Goal: Contribute content

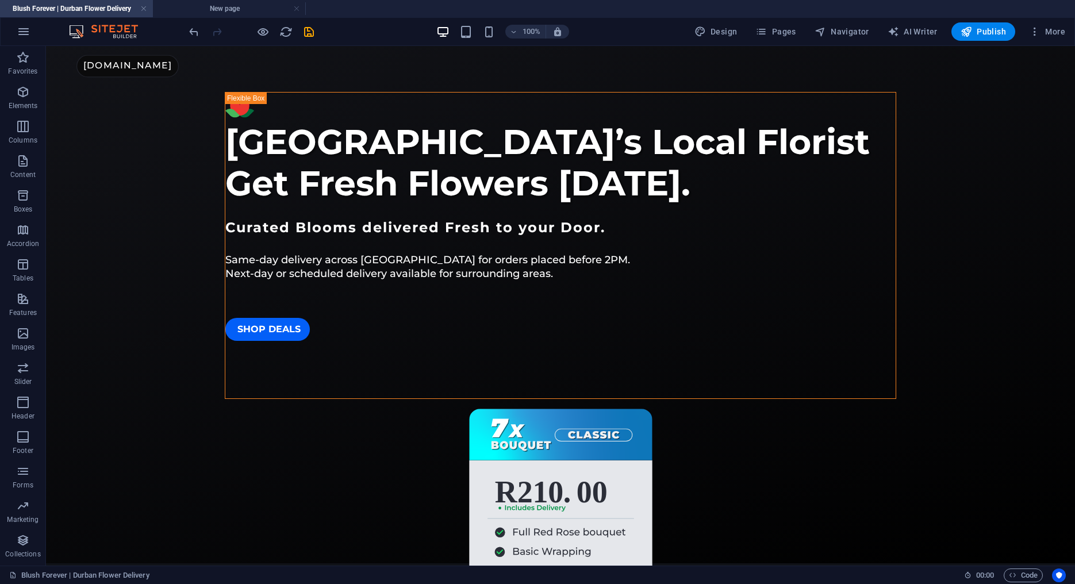
scroll to position [628, 0]
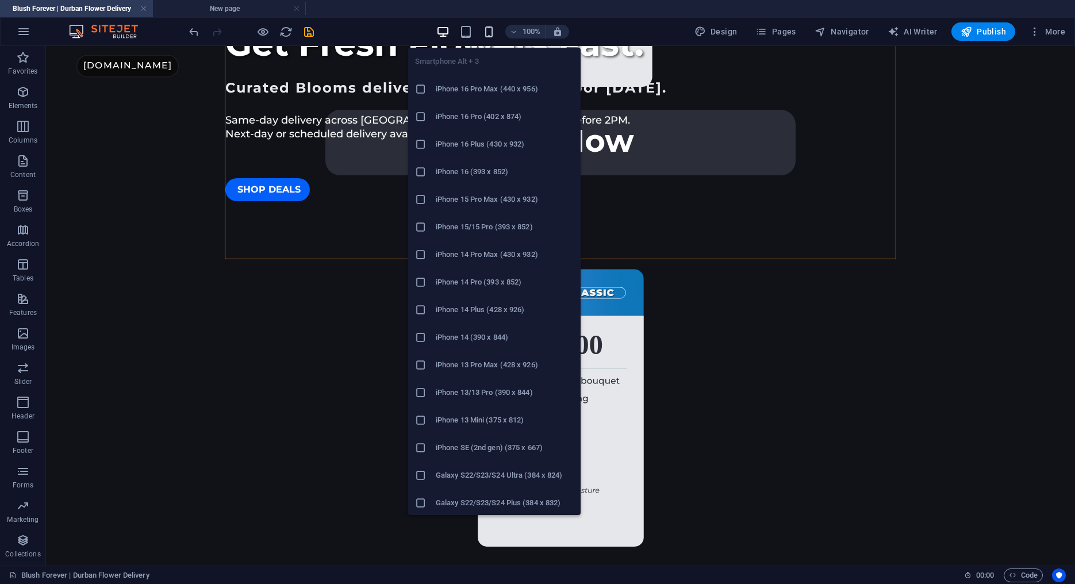
click at [492, 31] on icon "button" at bounding box center [488, 31] width 13 height 13
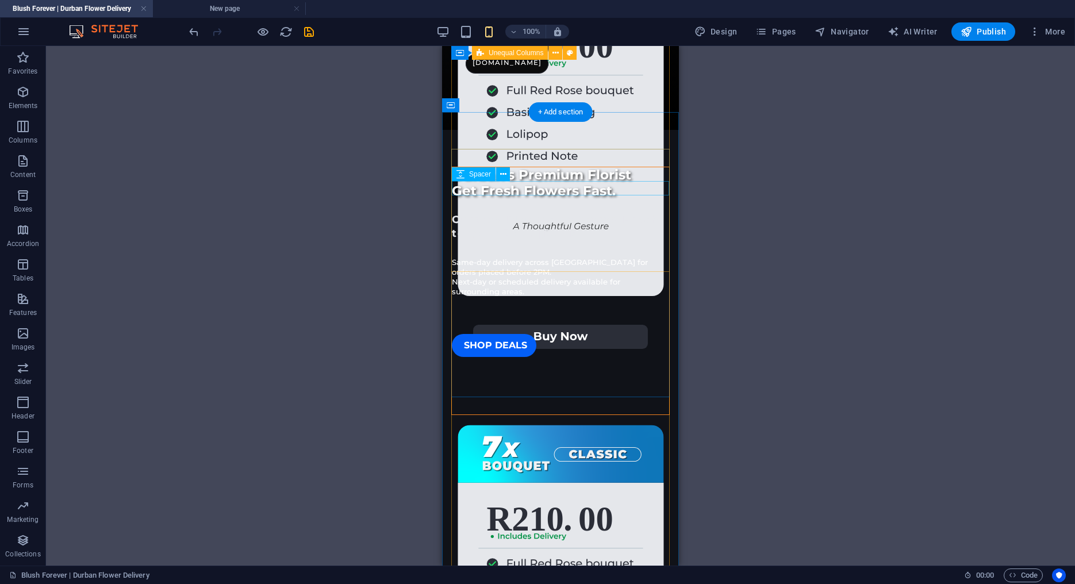
scroll to position [429, 0]
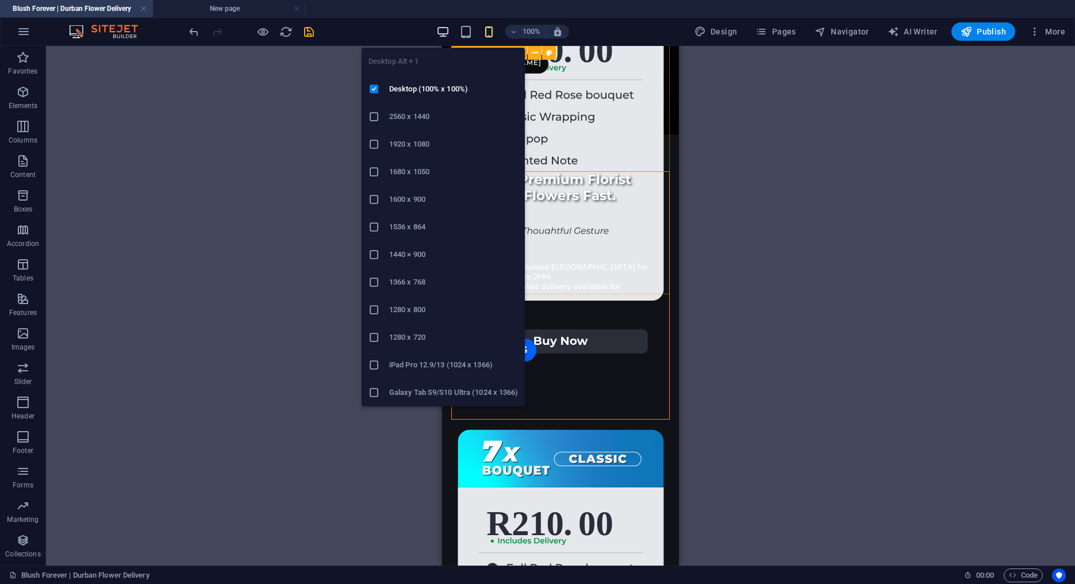
click at [439, 28] on icon "button" at bounding box center [442, 31] width 13 height 13
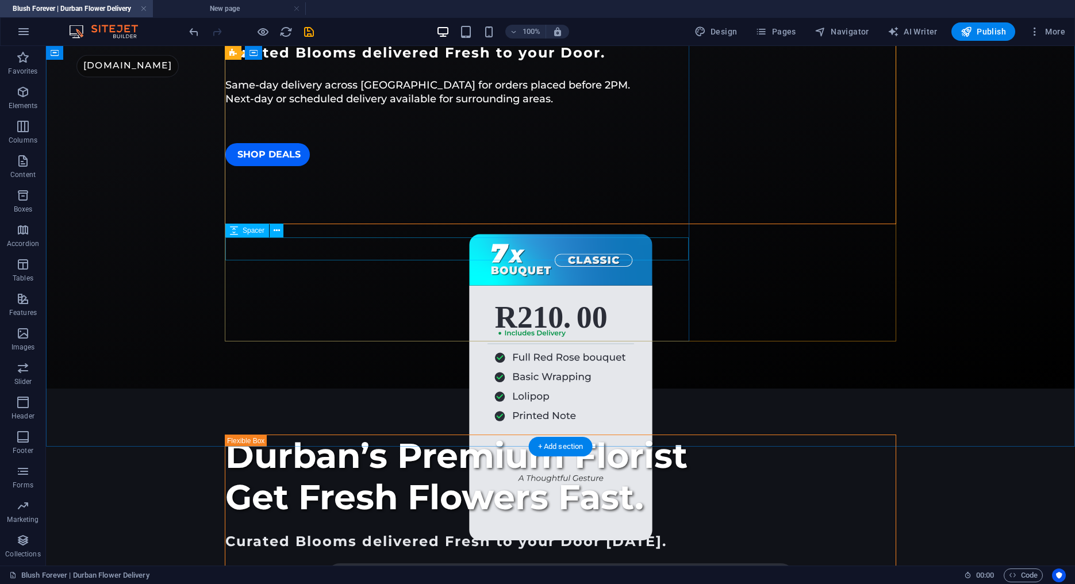
scroll to position [0, 0]
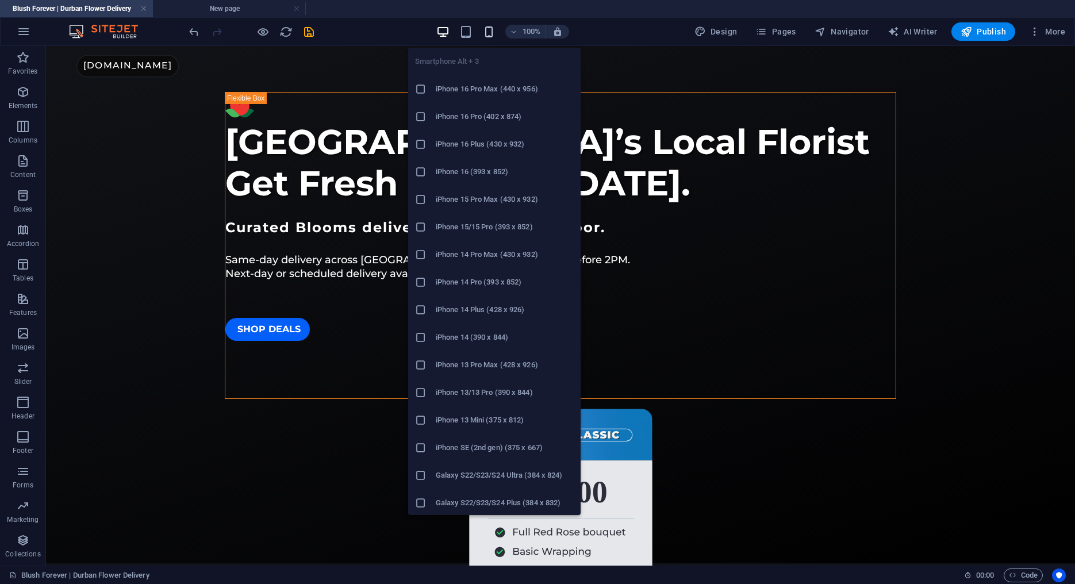
click at [485, 32] on icon "button" at bounding box center [488, 31] width 13 height 13
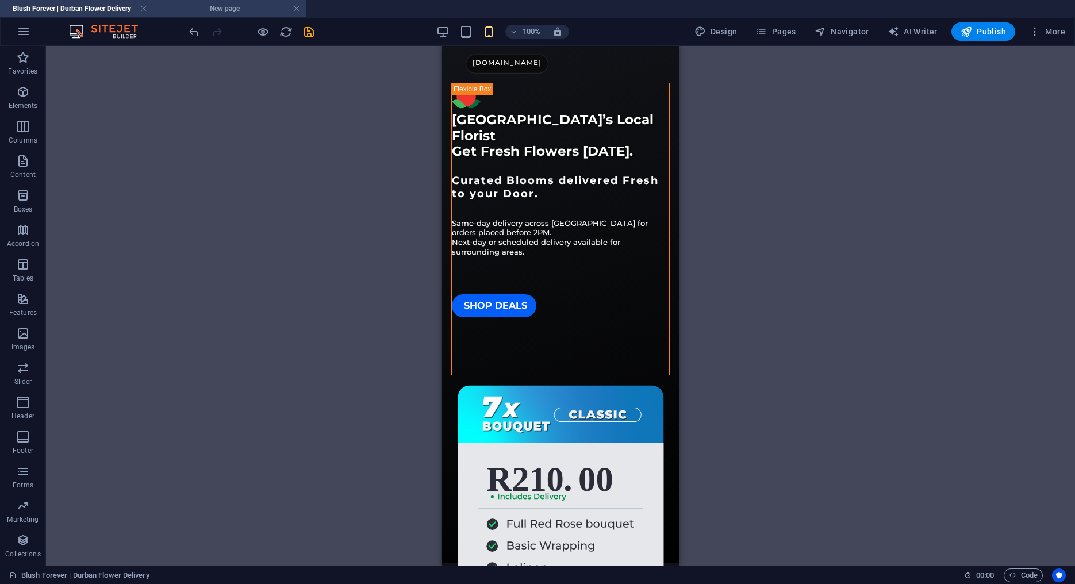
click at [251, 16] on li "New page" at bounding box center [229, 8] width 153 height 17
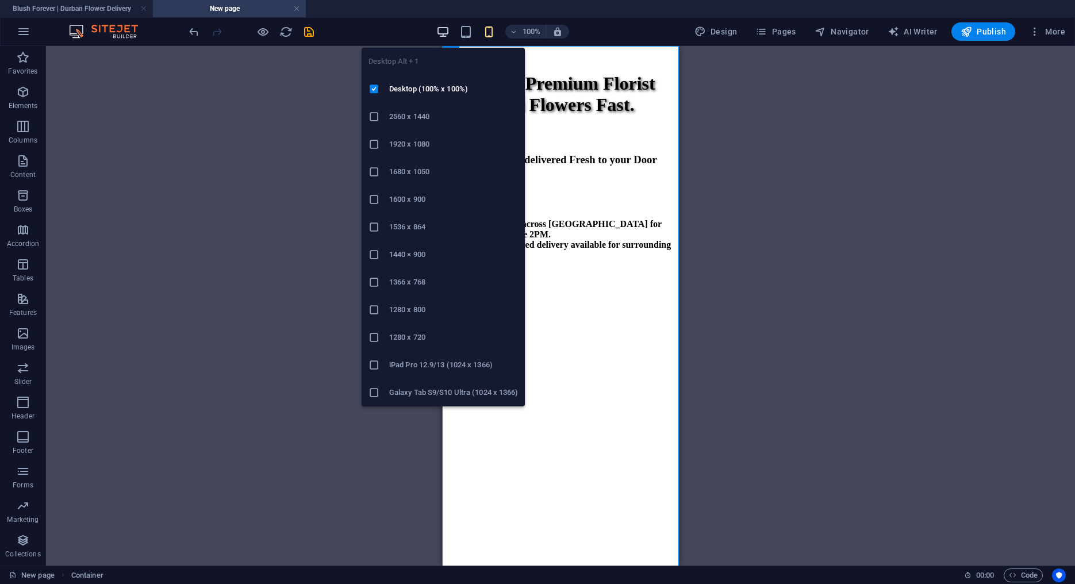
click at [449, 30] on icon "button" at bounding box center [442, 31] width 13 height 13
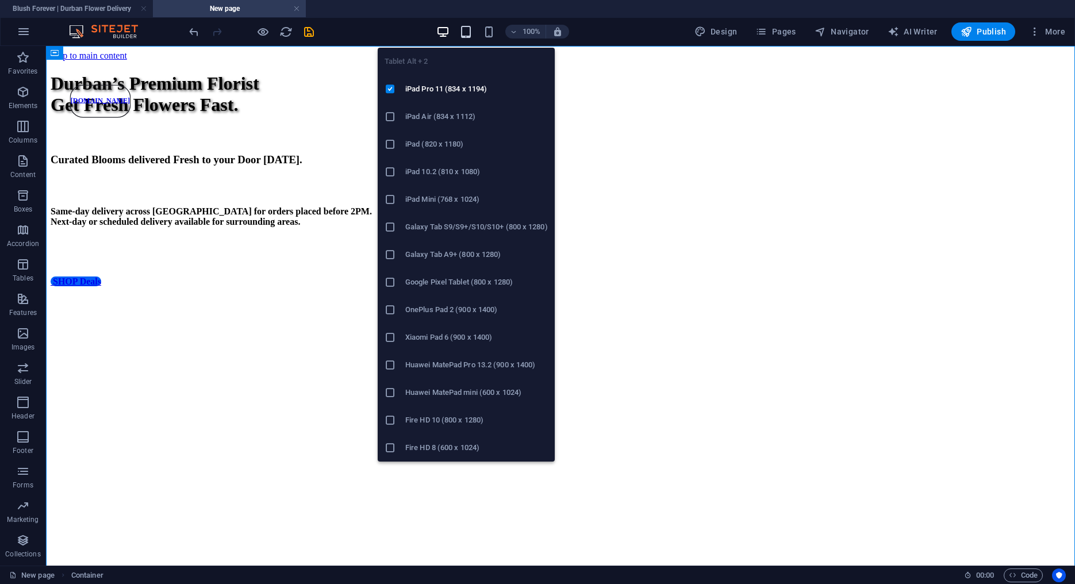
click at [468, 33] on icon "button" at bounding box center [465, 31] width 13 height 13
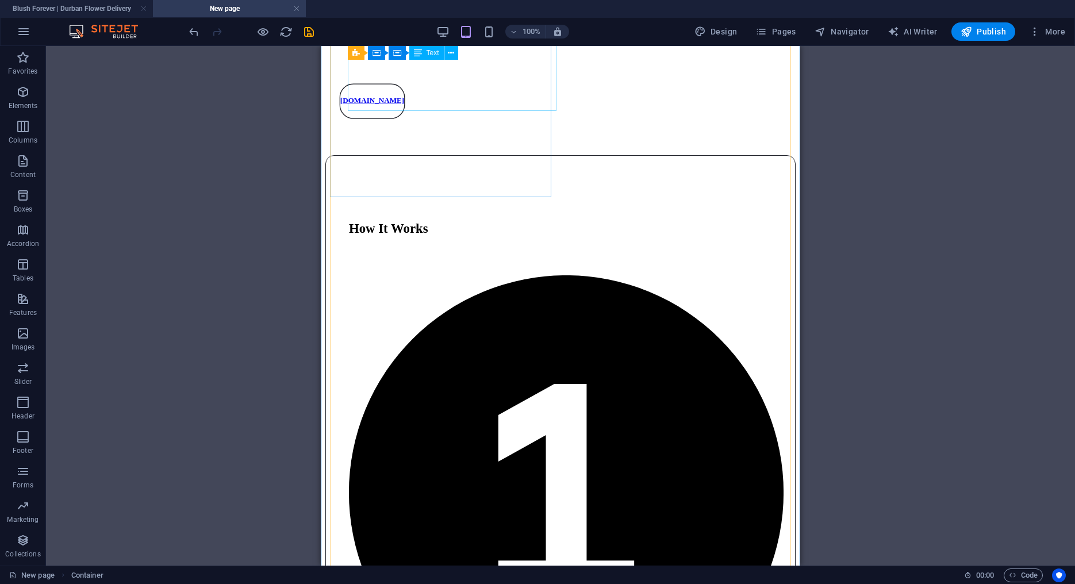
scroll to position [785, 0]
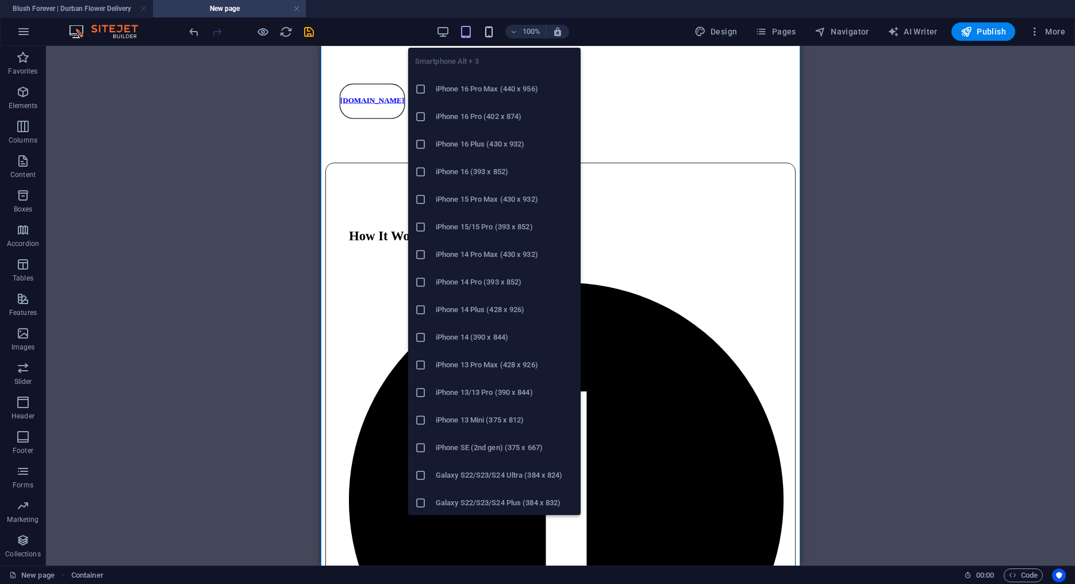
click at [491, 30] on icon "button" at bounding box center [488, 31] width 13 height 13
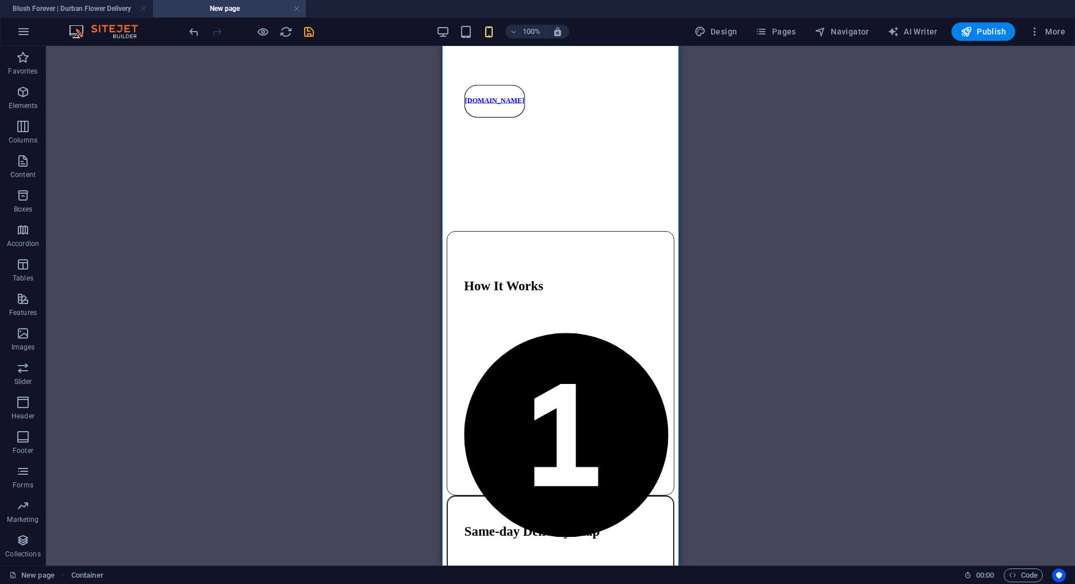
scroll to position [752, 0]
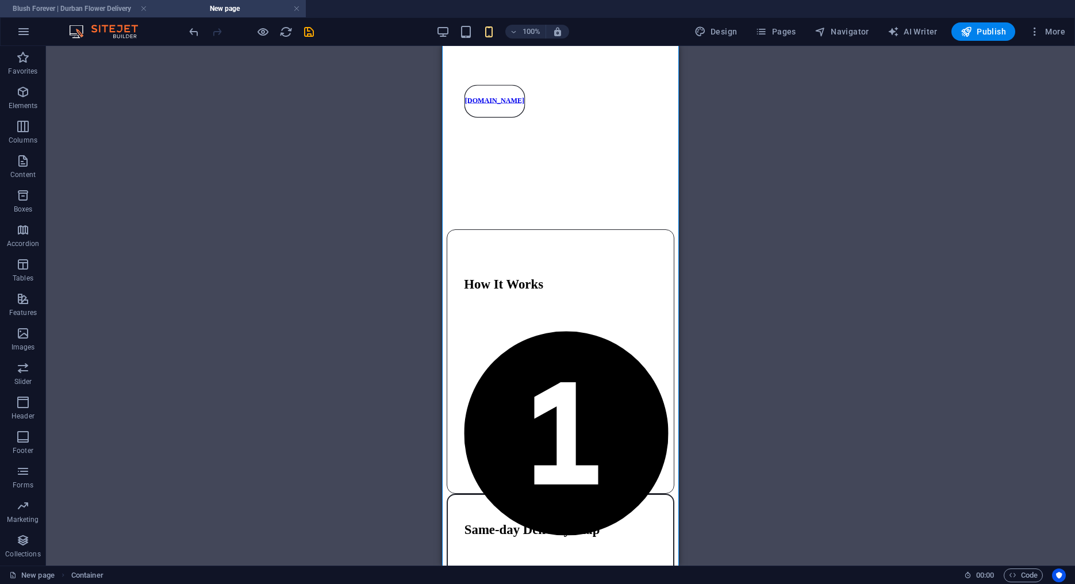
click at [120, 15] on li "Blush Forever | Durban Flower Delivery" at bounding box center [76, 8] width 153 height 17
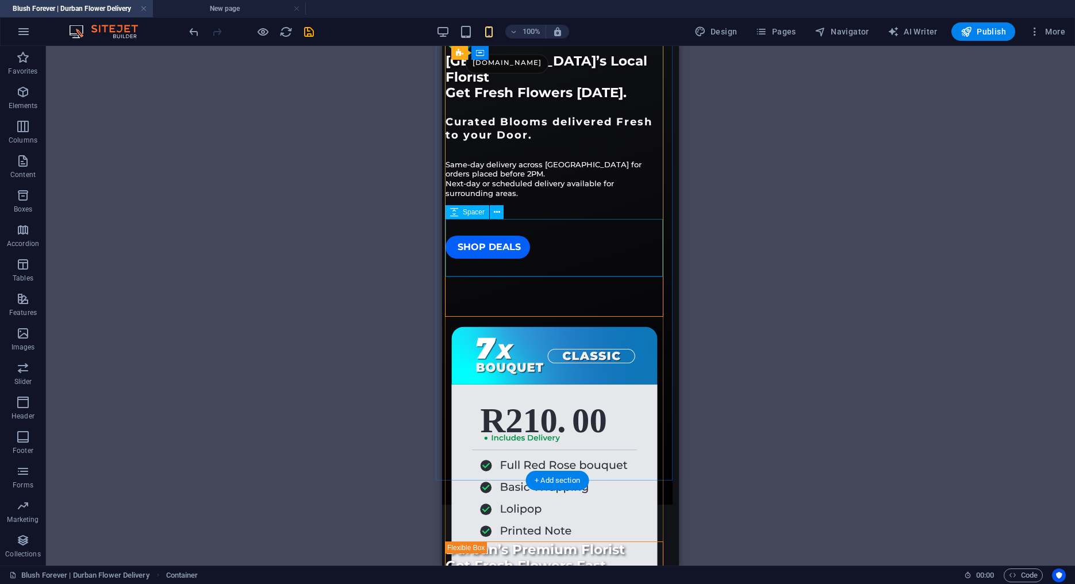
scroll to position [0, 6]
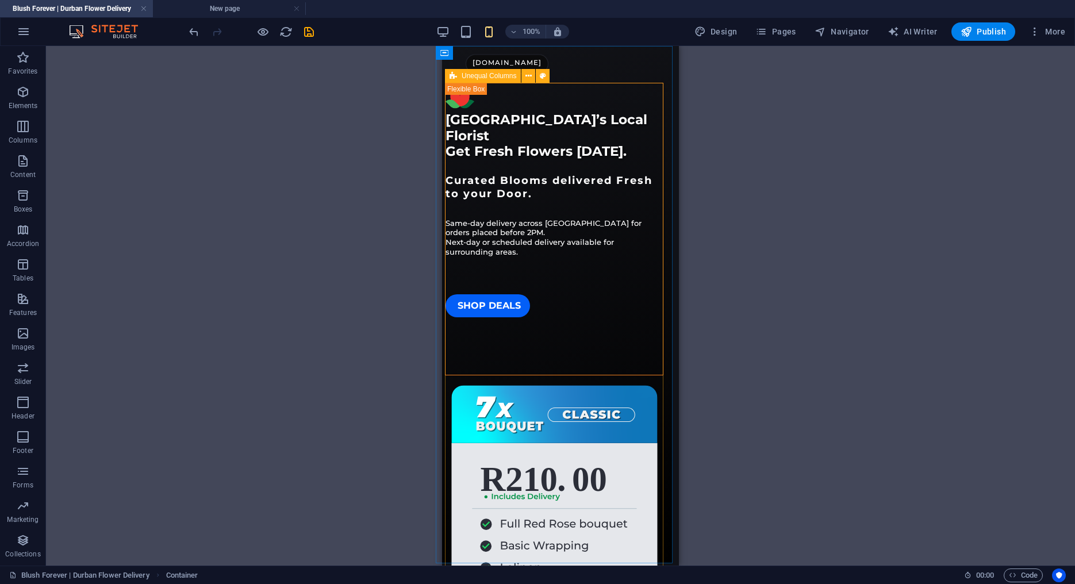
click at [459, 76] on div "Unequal Columns" at bounding box center [483, 76] width 76 height 14
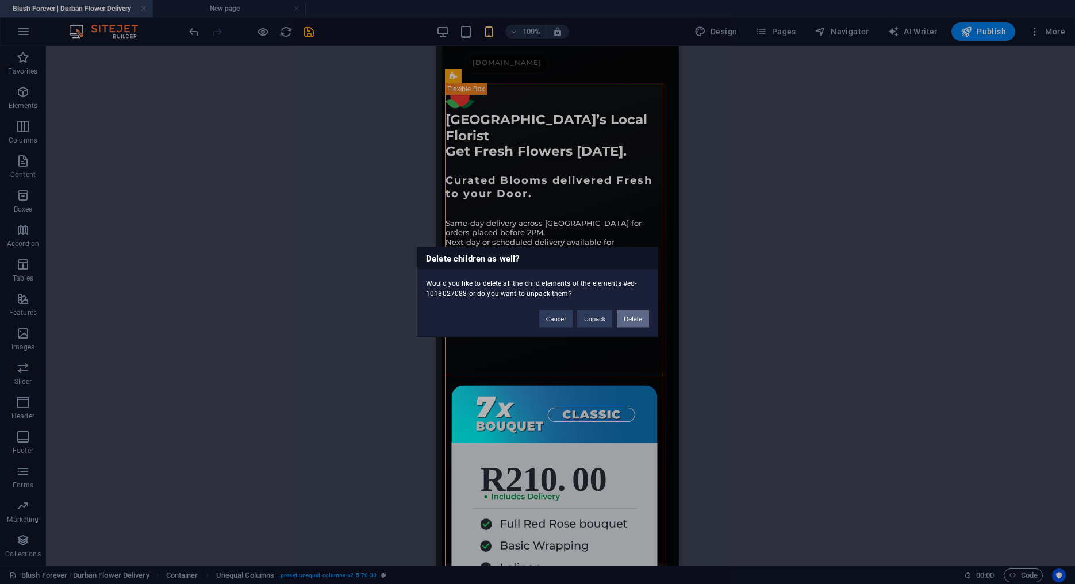
click at [630, 316] on button "Delete" at bounding box center [633, 318] width 32 height 17
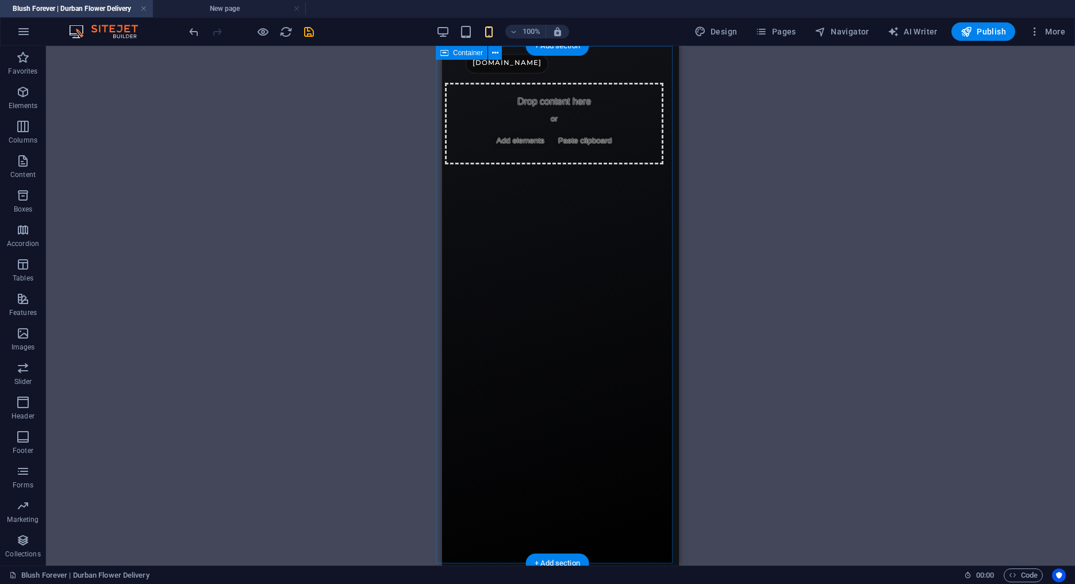
click at [515, 168] on div "Drop content here or Add elements Paste clipboard" at bounding box center [554, 304] width 237 height 517
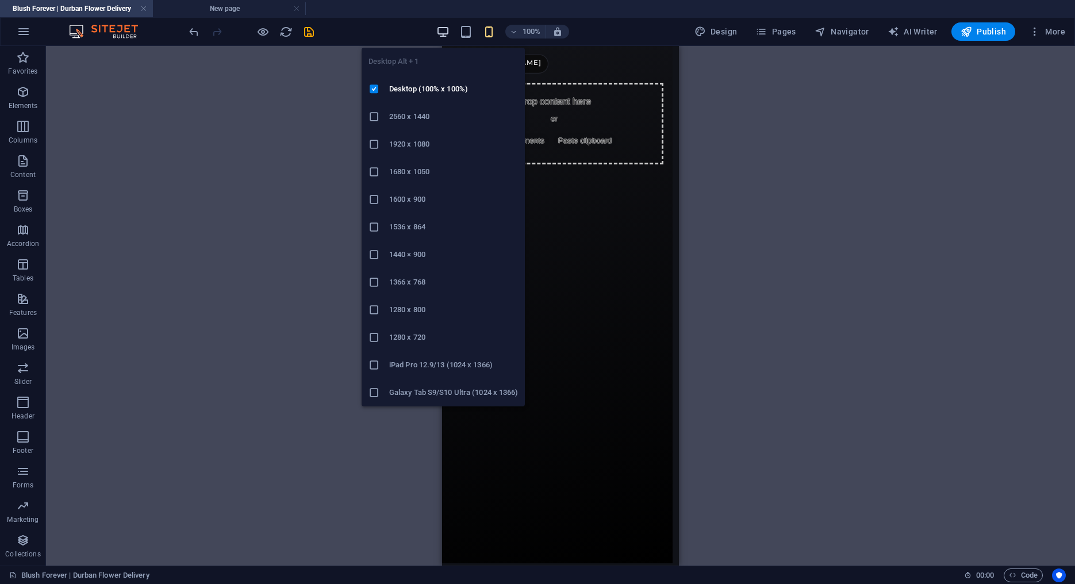
click at [448, 34] on icon "button" at bounding box center [442, 31] width 13 height 13
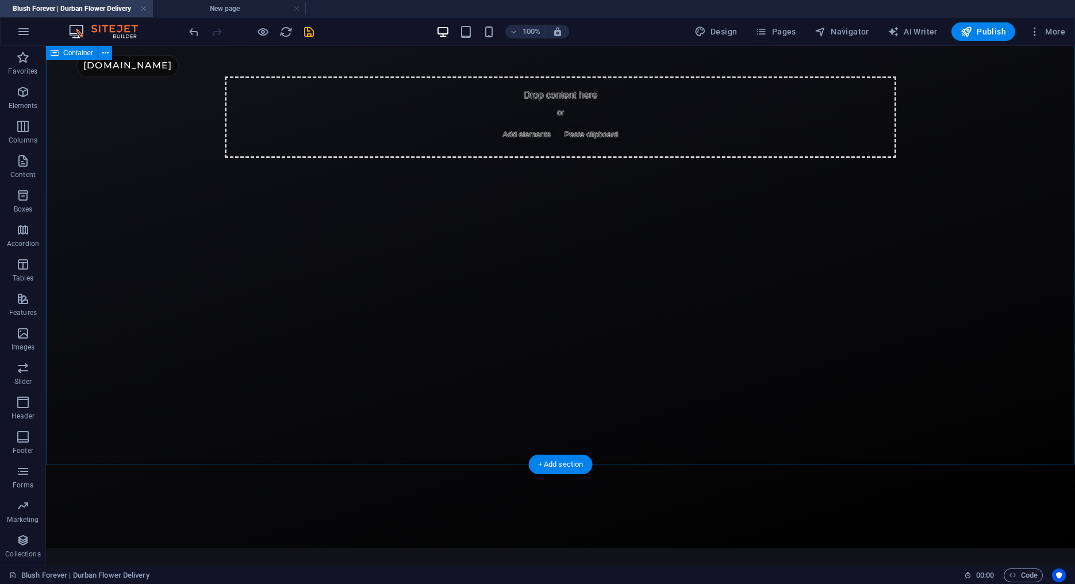
scroll to position [0, 0]
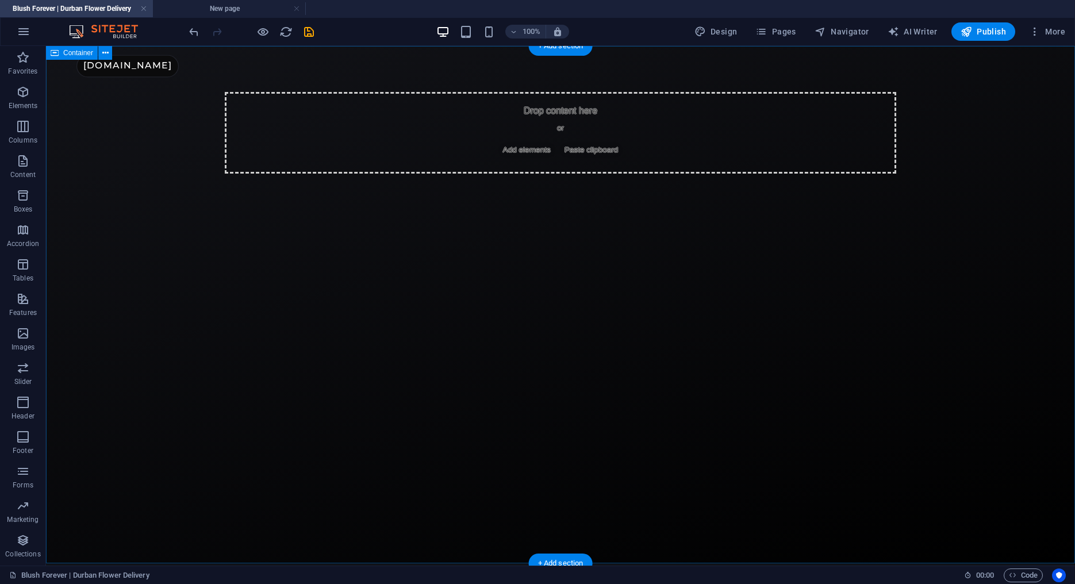
click at [269, 202] on div "Drop content here or Add elements Paste clipboard" at bounding box center [560, 304] width 1029 height 517
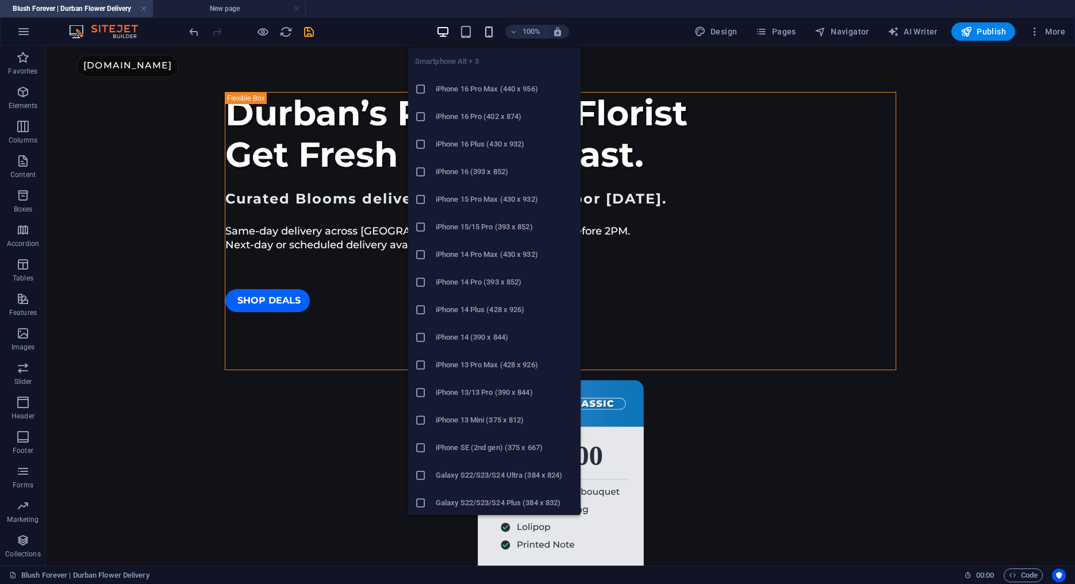
click at [494, 34] on icon "button" at bounding box center [488, 31] width 13 height 13
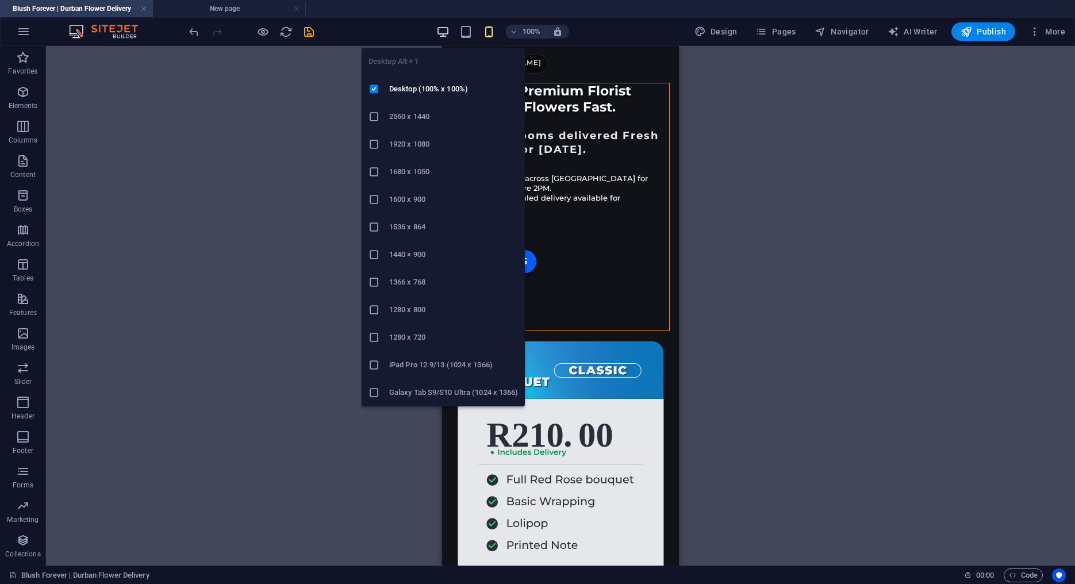
click at [448, 28] on icon "button" at bounding box center [442, 31] width 13 height 13
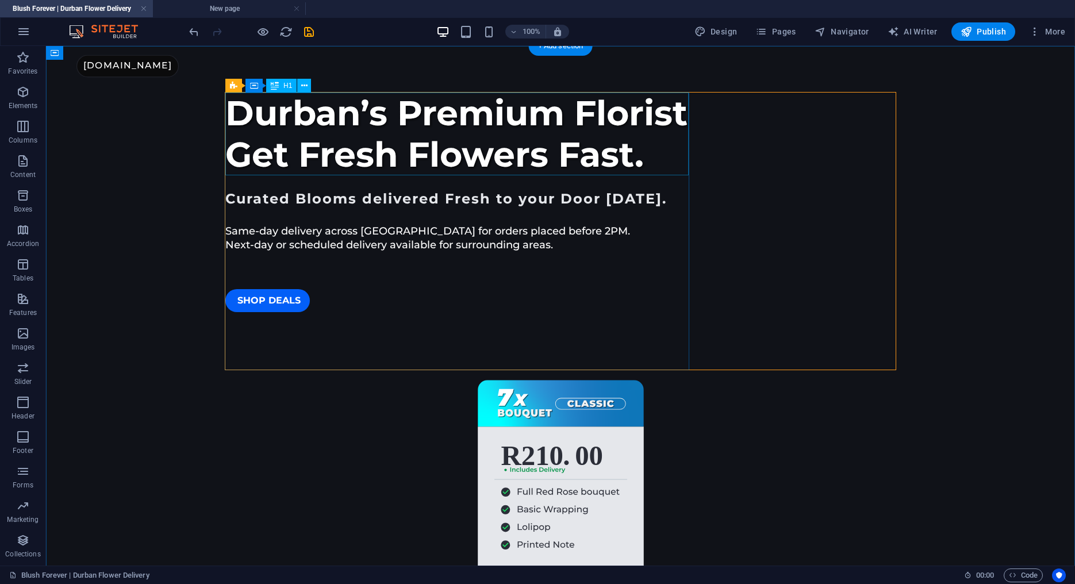
click at [532, 113] on div "Durban’s Premium Florist Get Fresh Flowers Fast." at bounding box center [560, 134] width 670 height 83
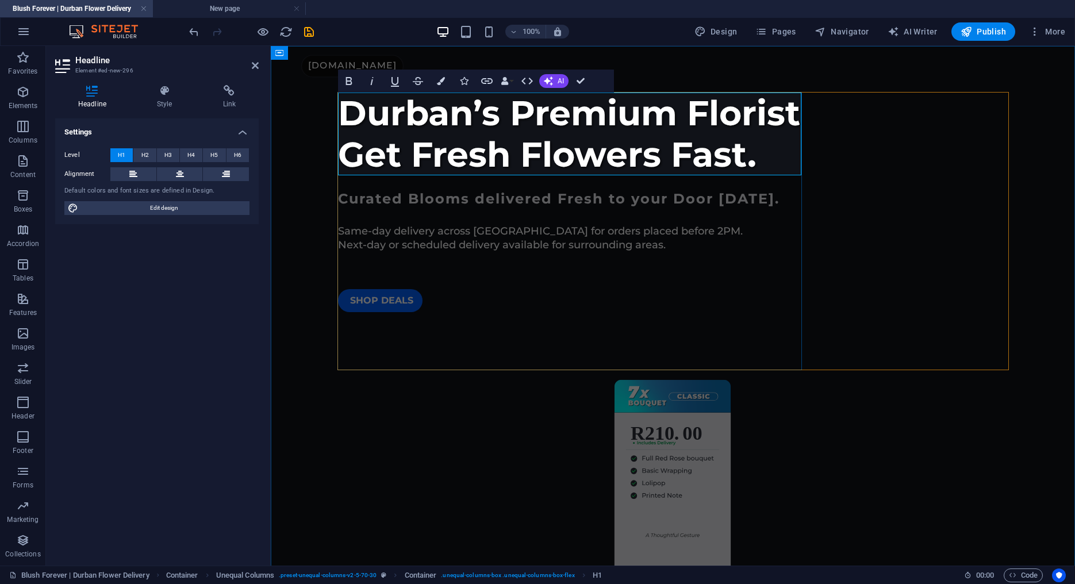
click at [653, 119] on span "Durban’s Premium Florist Get Fresh Flowers Fast." at bounding box center [569, 133] width 462 height 83
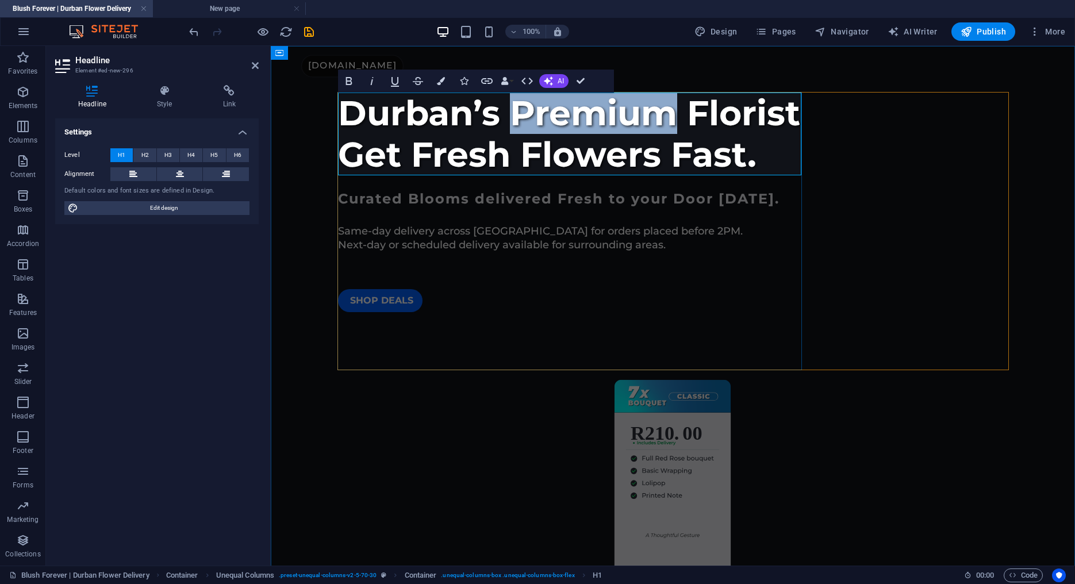
drag, startPoint x: 670, startPoint y: 116, endPoint x: 508, endPoint y: 117, distance: 162.0
click at [508, 117] on span "Durban’s Premium Florist Get Fresh Flowers Fast." at bounding box center [569, 133] width 462 height 83
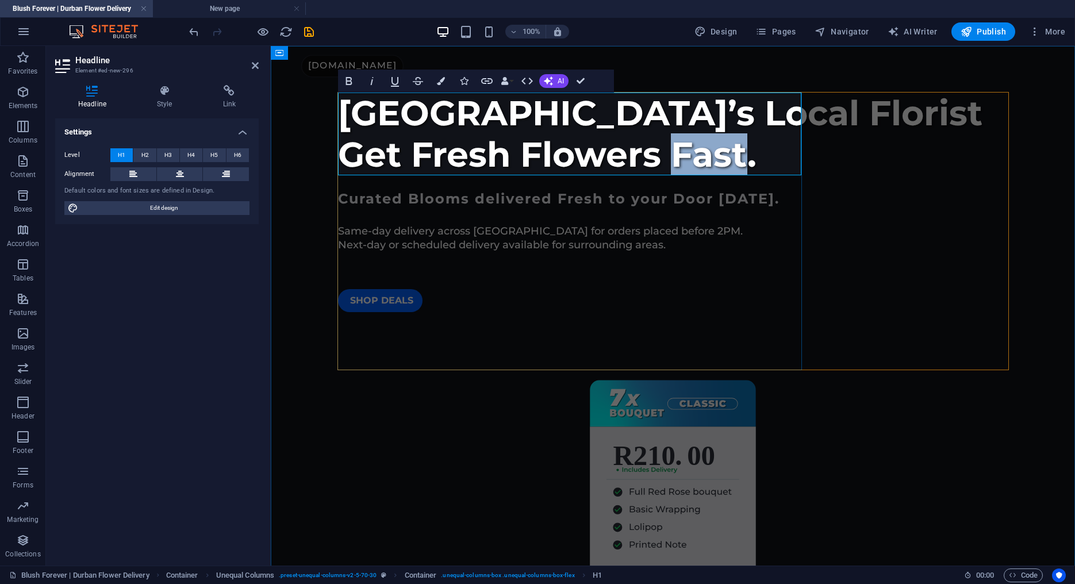
drag, startPoint x: 675, startPoint y: 155, endPoint x: 749, endPoint y: 153, distance: 74.1
click at [749, 153] on span "[GEOGRAPHIC_DATA]’s Local Florist Get Fresh Flowers Fast." at bounding box center [660, 133] width 644 height 83
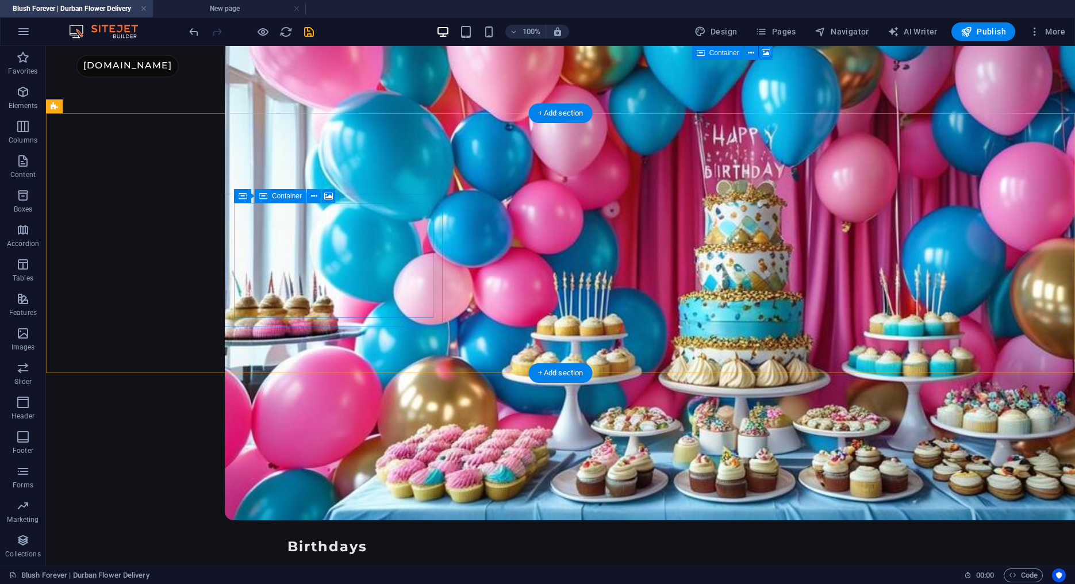
scroll to position [4007, 0]
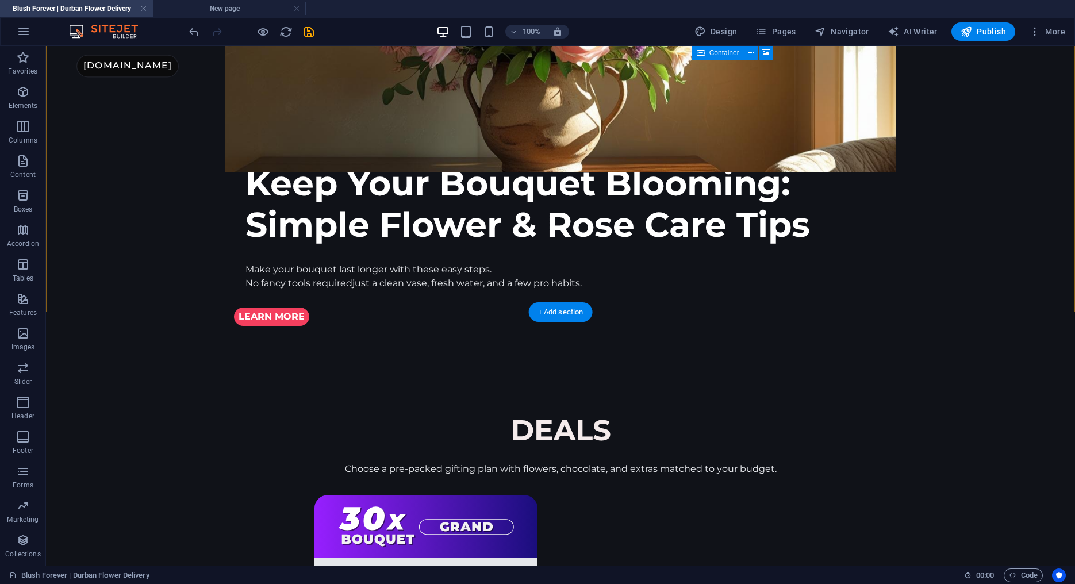
scroll to position [5981, 0]
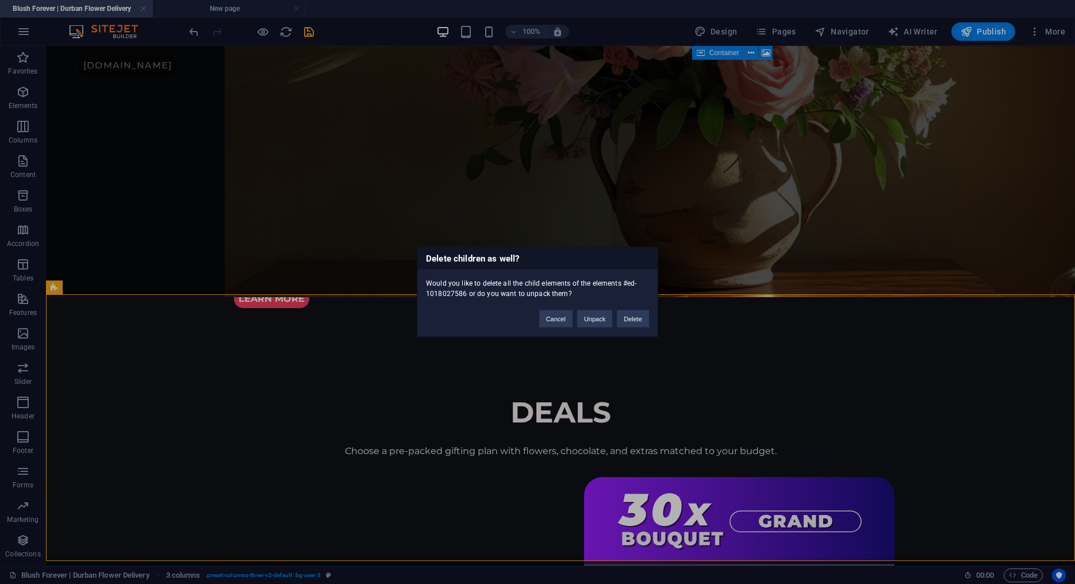
scroll to position [5709, 0]
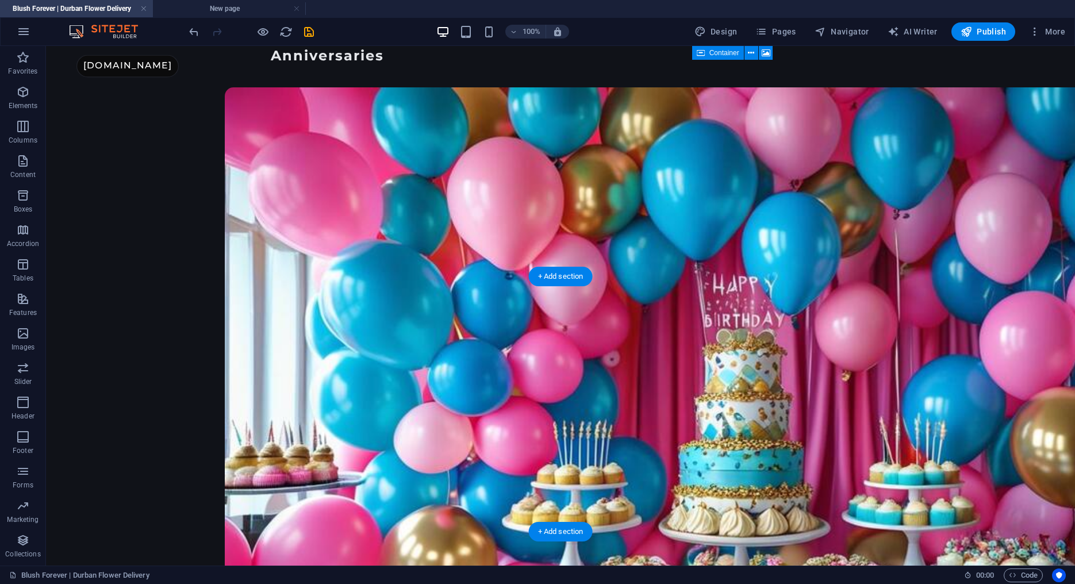
scroll to position [3848, 0]
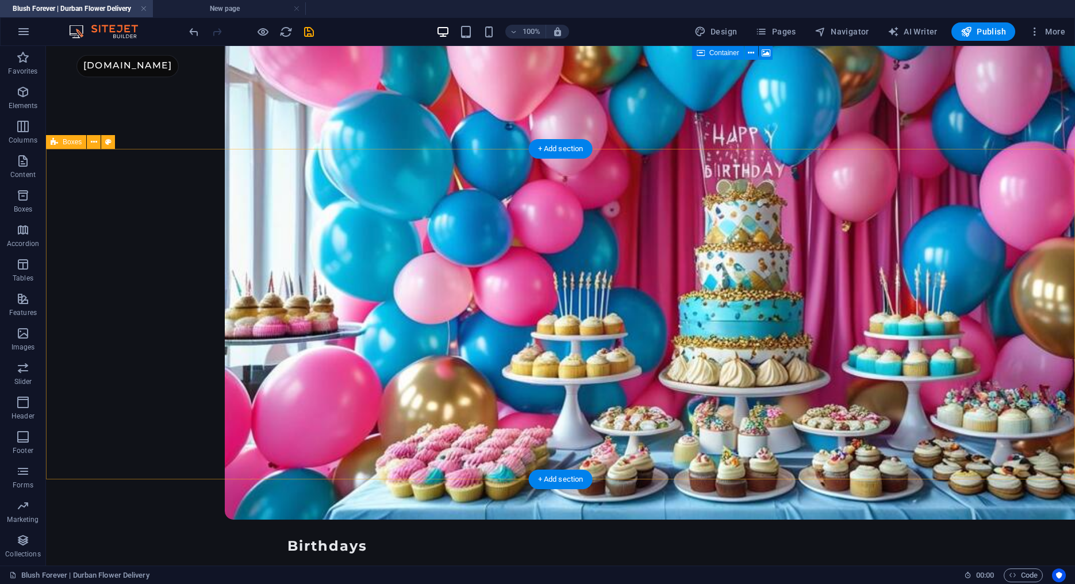
scroll to position [3993, 0]
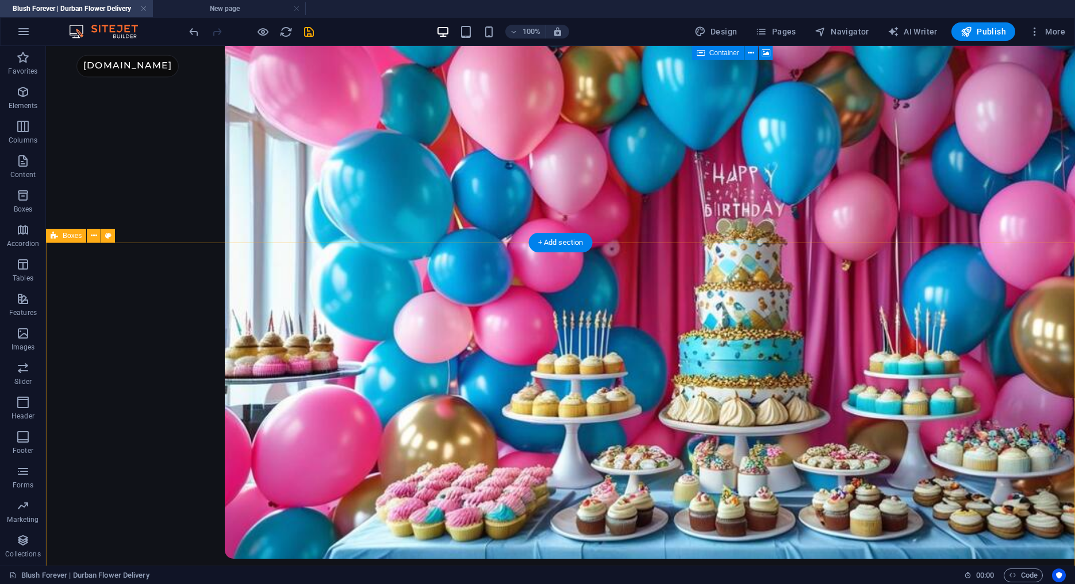
scroll to position [3961, 0]
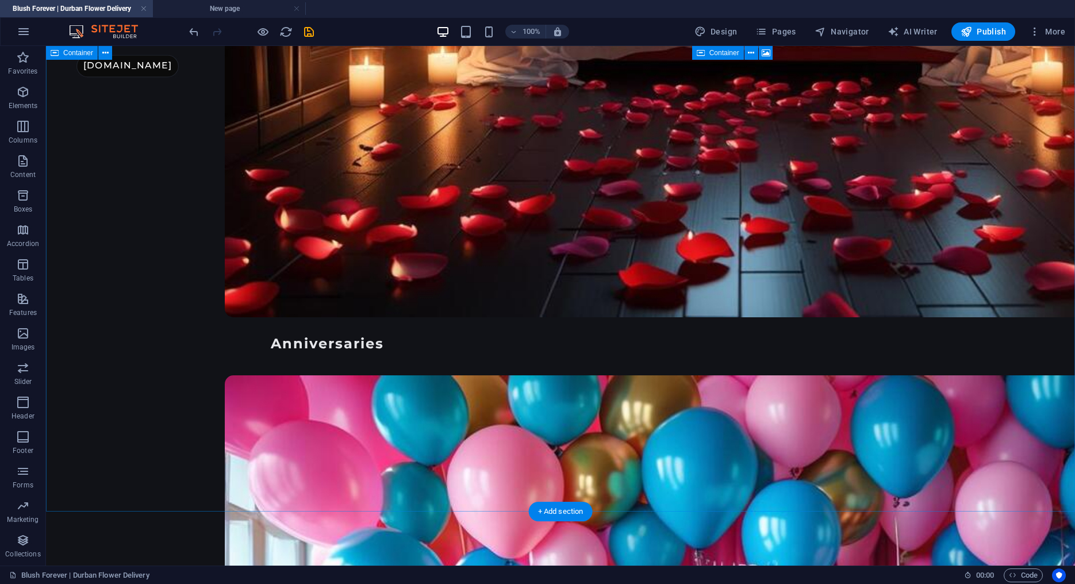
scroll to position [3578, 0]
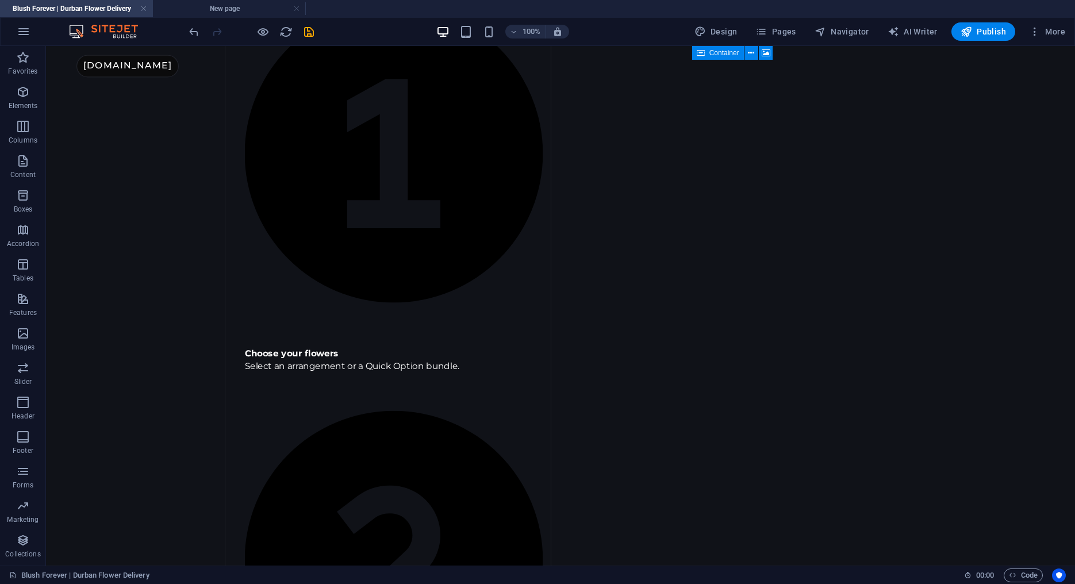
scroll to position [1132, 0]
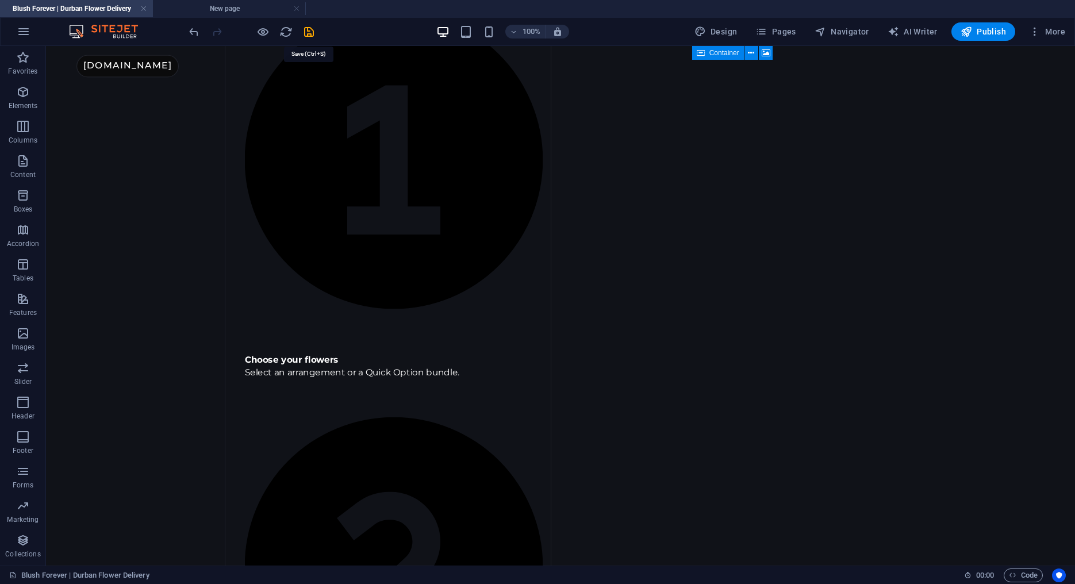
drag, startPoint x: 314, startPoint y: 32, endPoint x: 316, endPoint y: 43, distance: 10.6
click at [314, 32] on icon "save" at bounding box center [308, 31] width 13 height 13
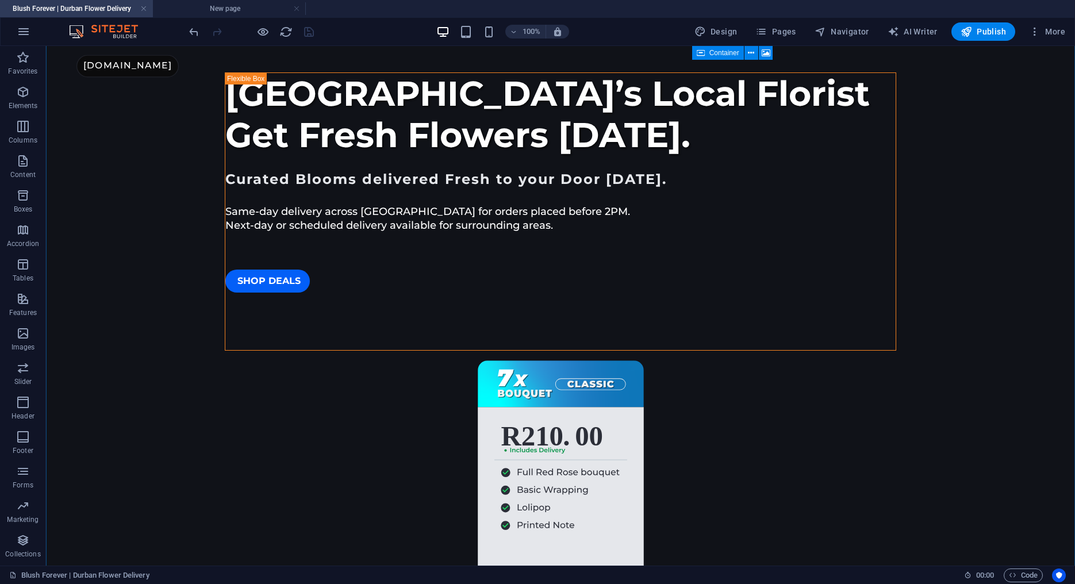
scroll to position [0, 0]
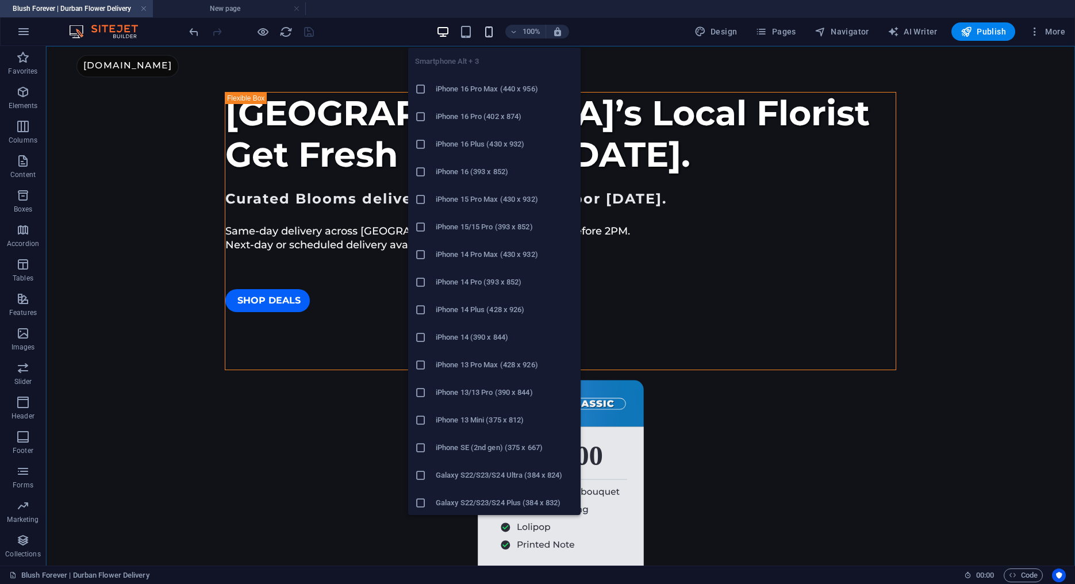
click at [495, 32] on icon "button" at bounding box center [488, 31] width 13 height 13
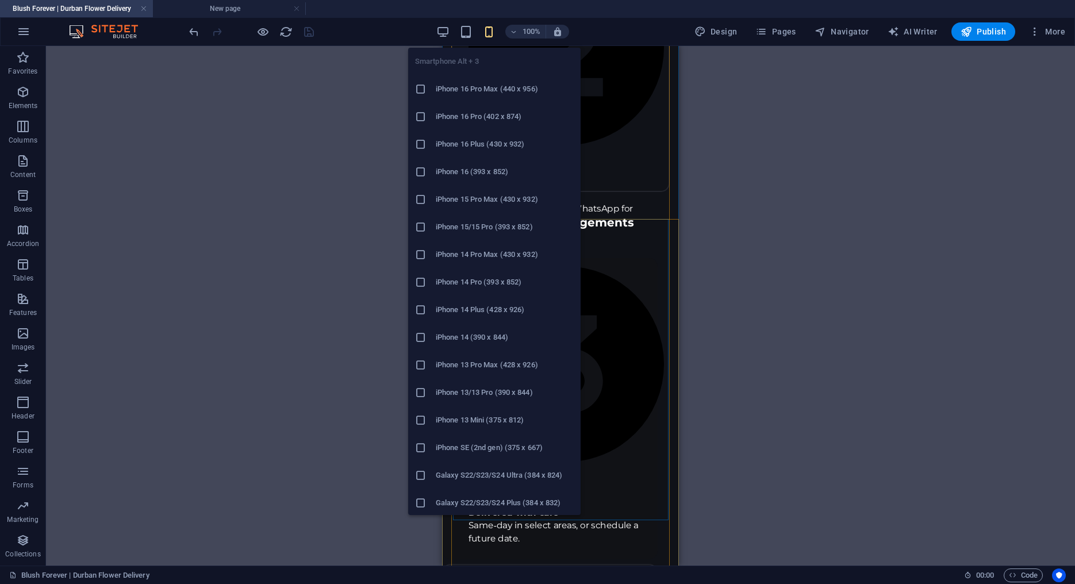
scroll to position [1416, 0]
drag, startPoint x: 440, startPoint y: 475, endPoint x: 40, endPoint y: 398, distance: 406.8
click at [440, 475] on h6 "Galaxy S22/S23/S24 Ultra (384 x 824)" at bounding box center [505, 475] width 138 height 14
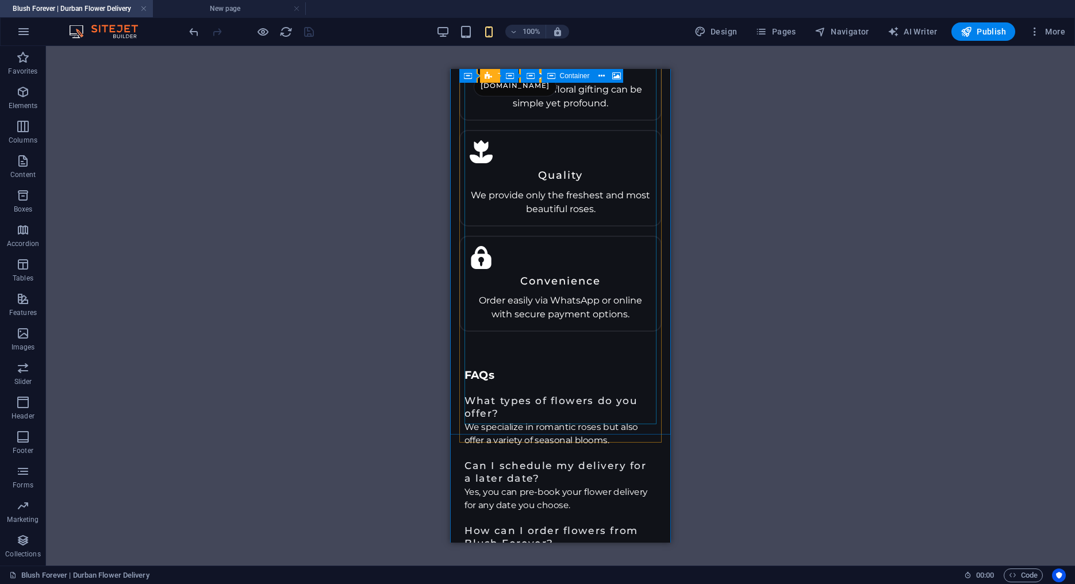
scroll to position [5598, 0]
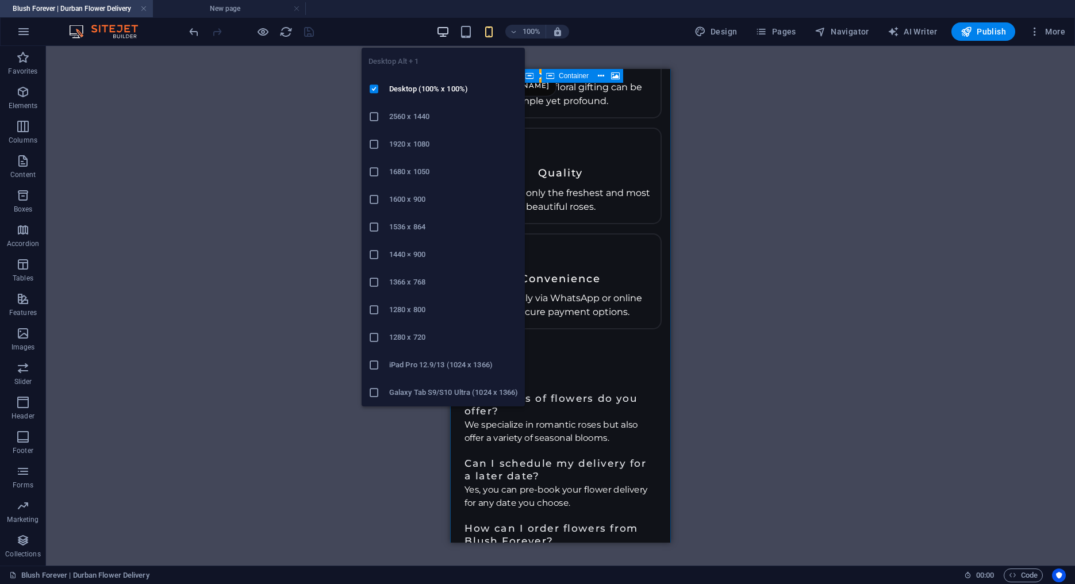
click at [447, 30] on icon "button" at bounding box center [442, 31] width 13 height 13
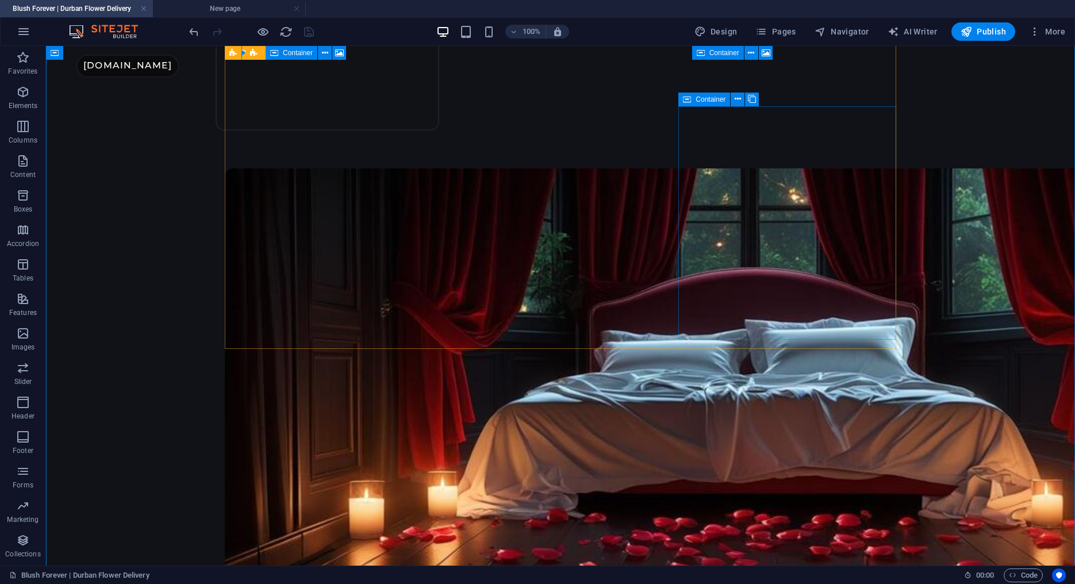
scroll to position [3146, 0]
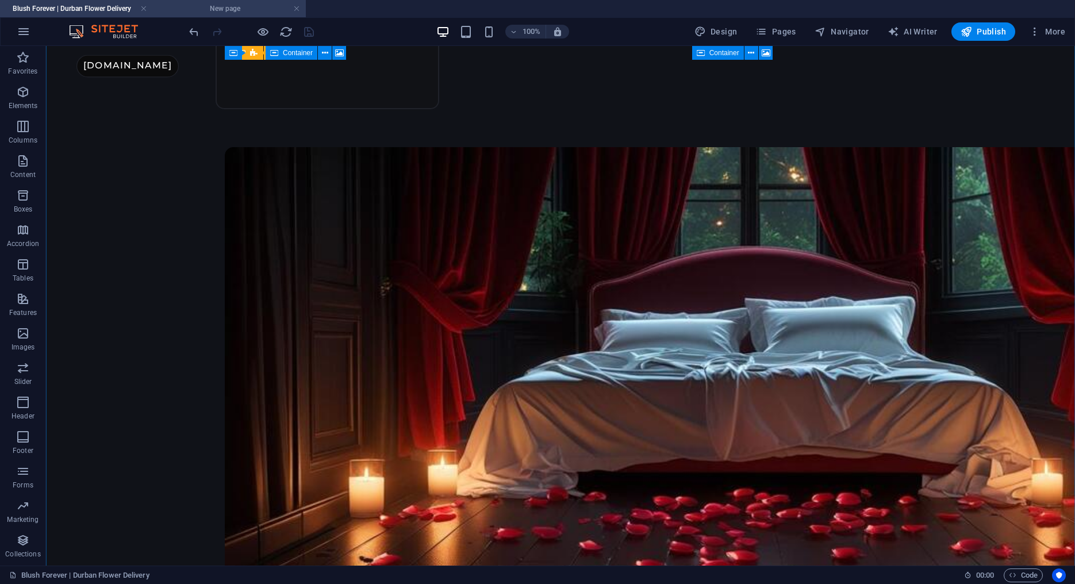
click at [238, 5] on h4 "New page" at bounding box center [229, 8] width 153 height 13
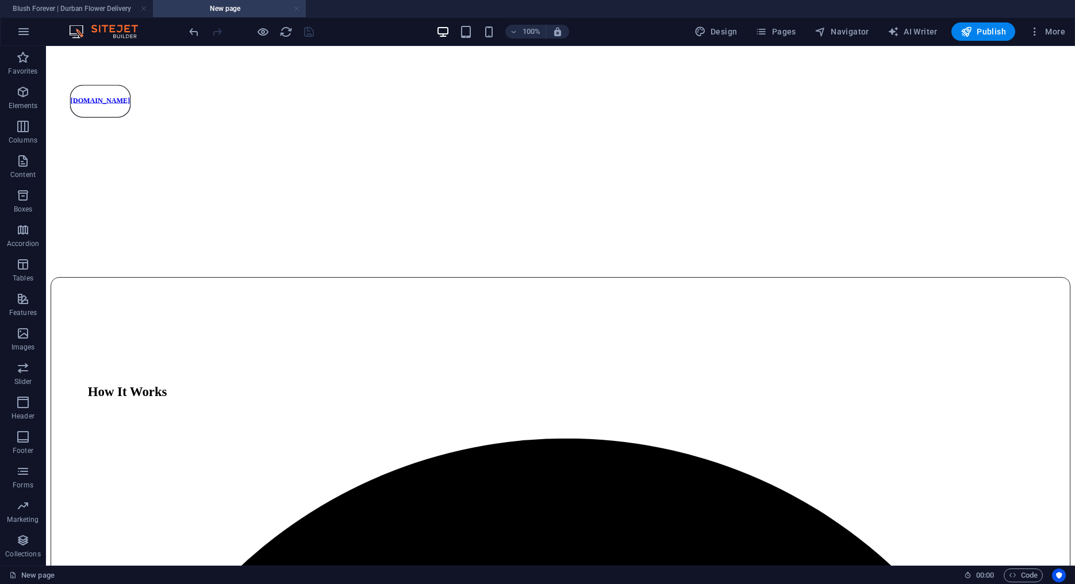
click at [297, 9] on link at bounding box center [296, 8] width 7 height 11
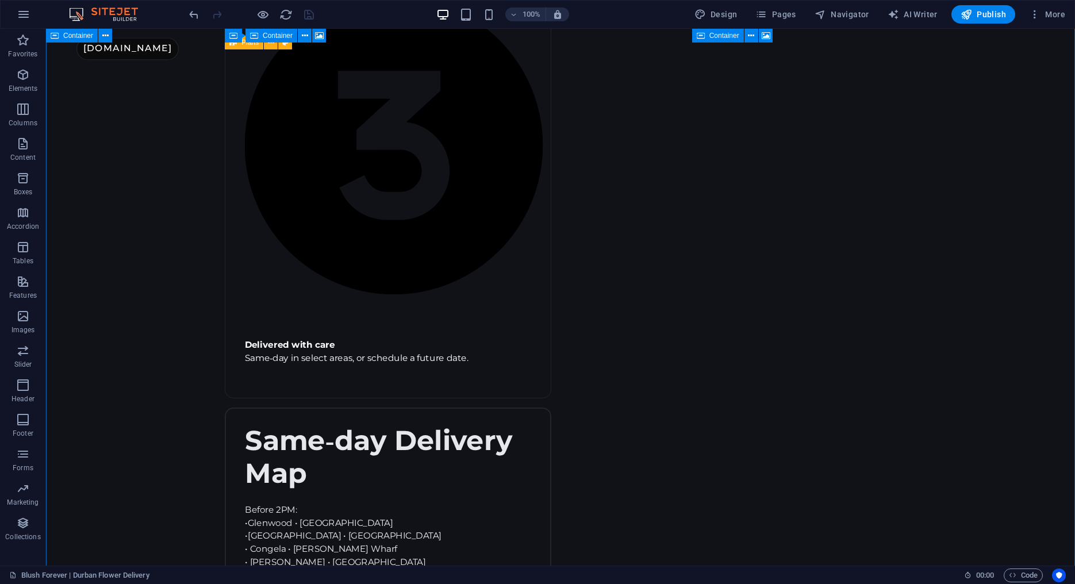
scroll to position [2028, 0]
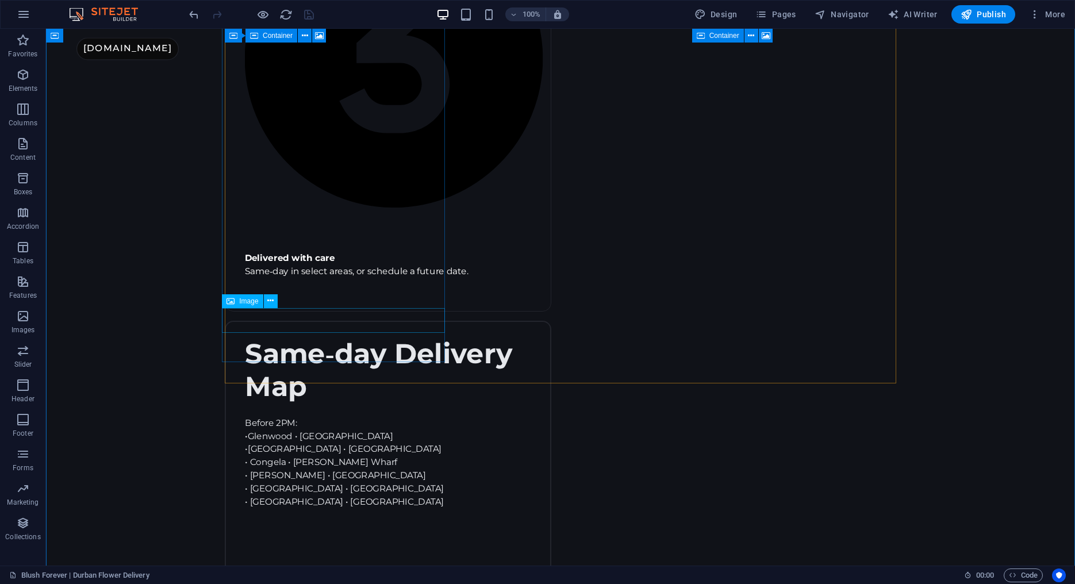
select select "%"
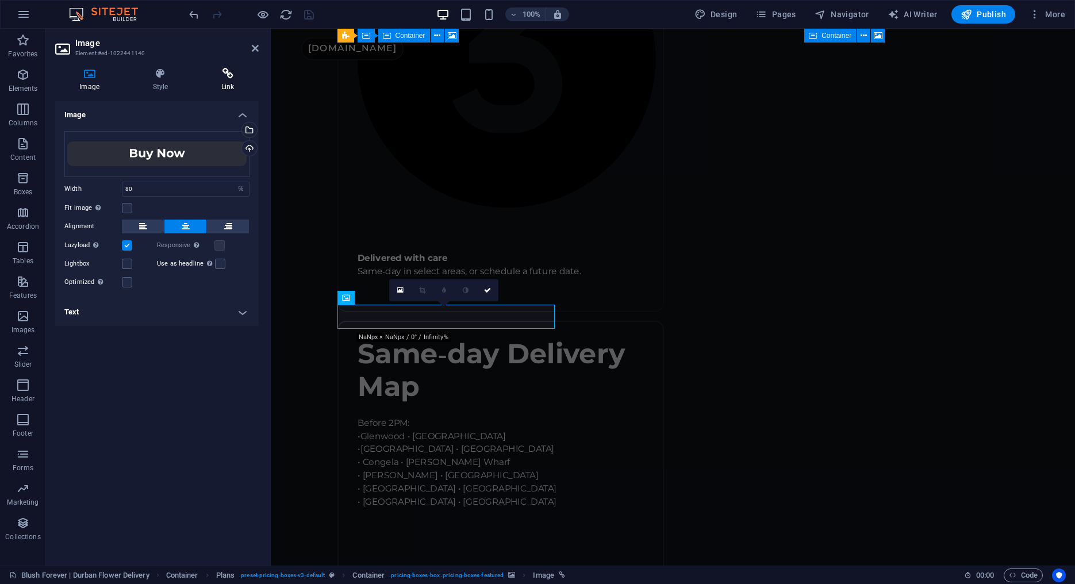
click at [233, 82] on h4 "Link" at bounding box center [227, 80] width 61 height 24
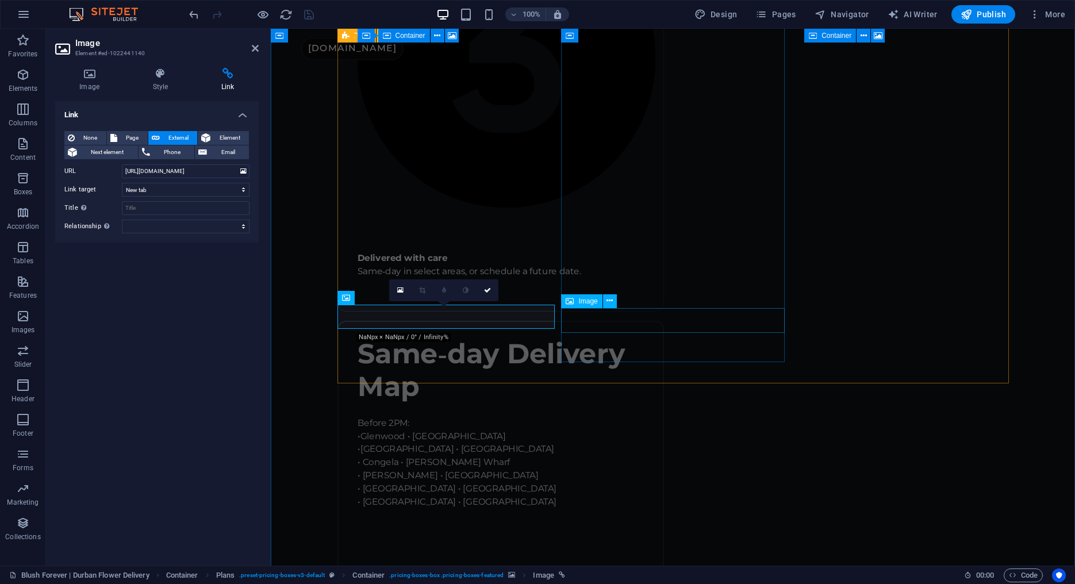
select select "%"
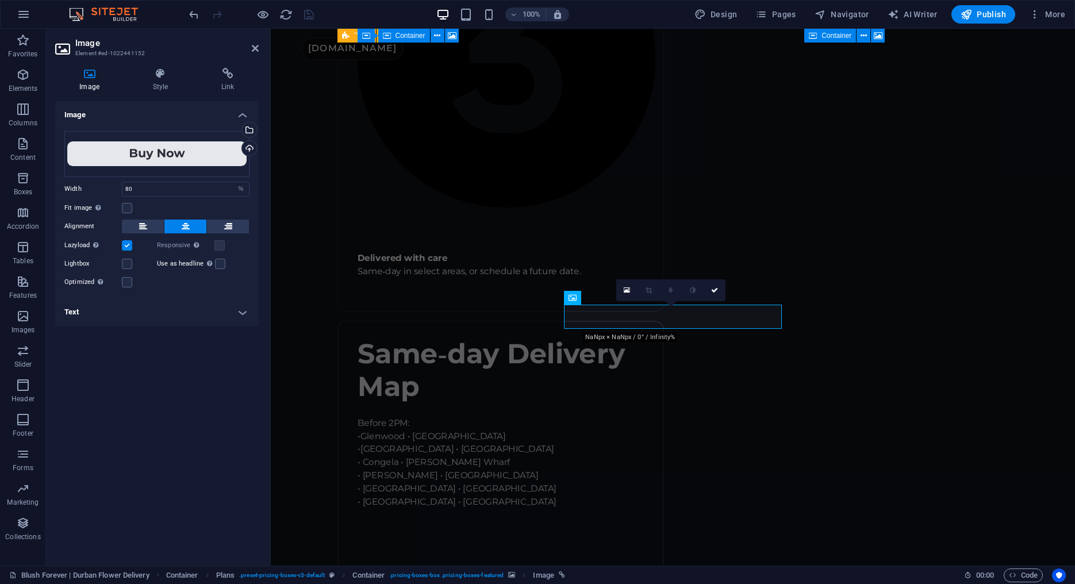
click at [213, 67] on div "Image Style Link Image Drag files here, click to choose files or select files f…" at bounding box center [157, 312] width 222 height 507
click at [226, 71] on icon at bounding box center [227, 73] width 61 height 11
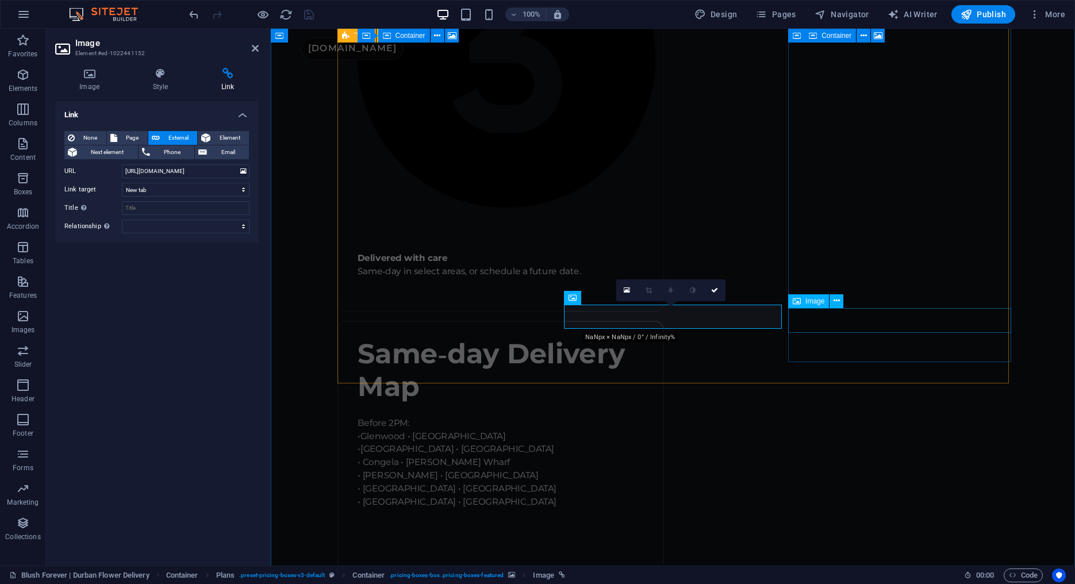
select select "%"
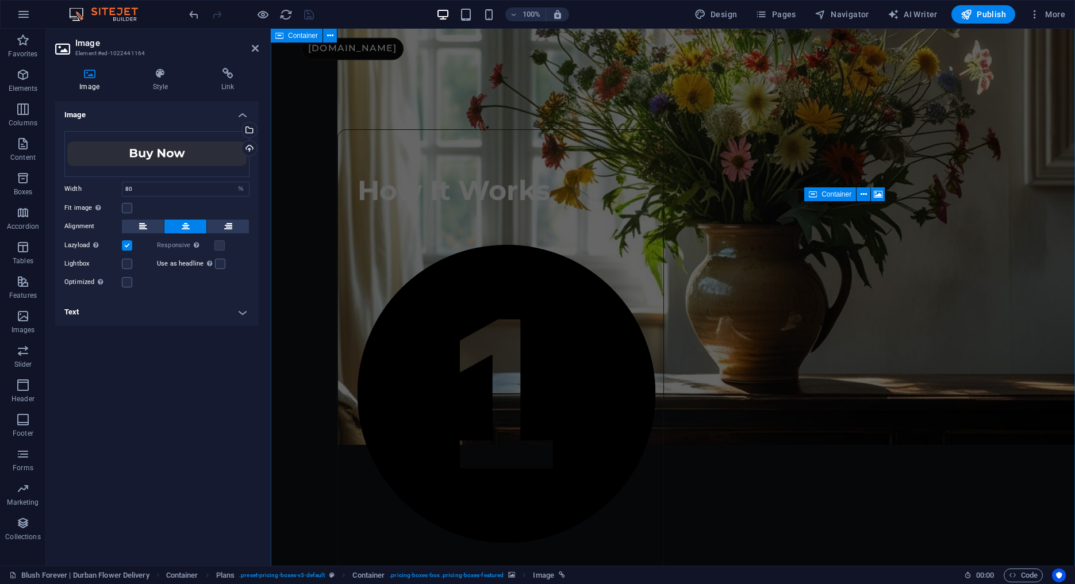
scroll to position [875, 0]
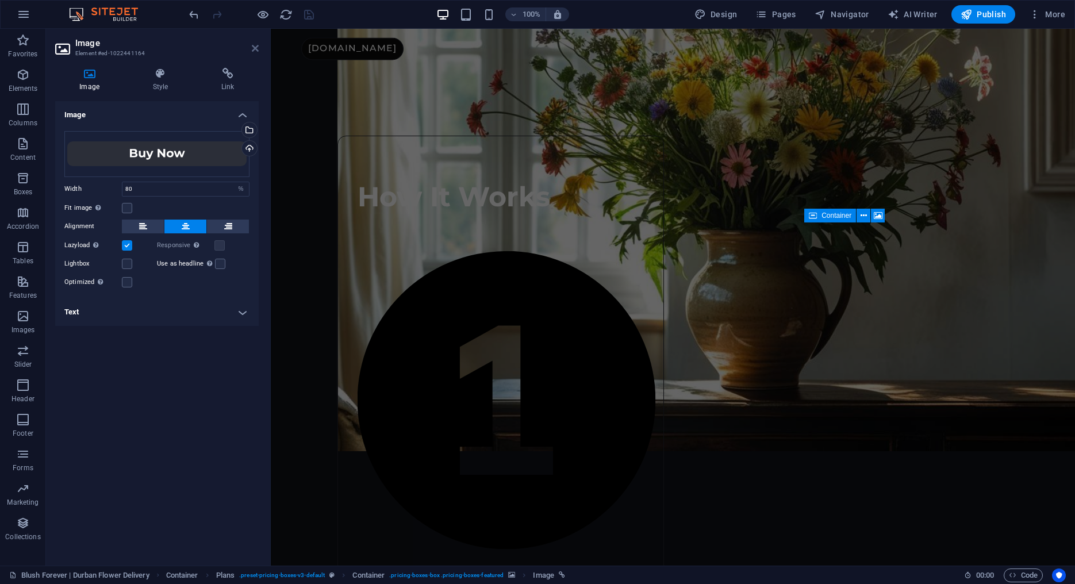
click at [254, 48] on icon at bounding box center [255, 48] width 7 height 9
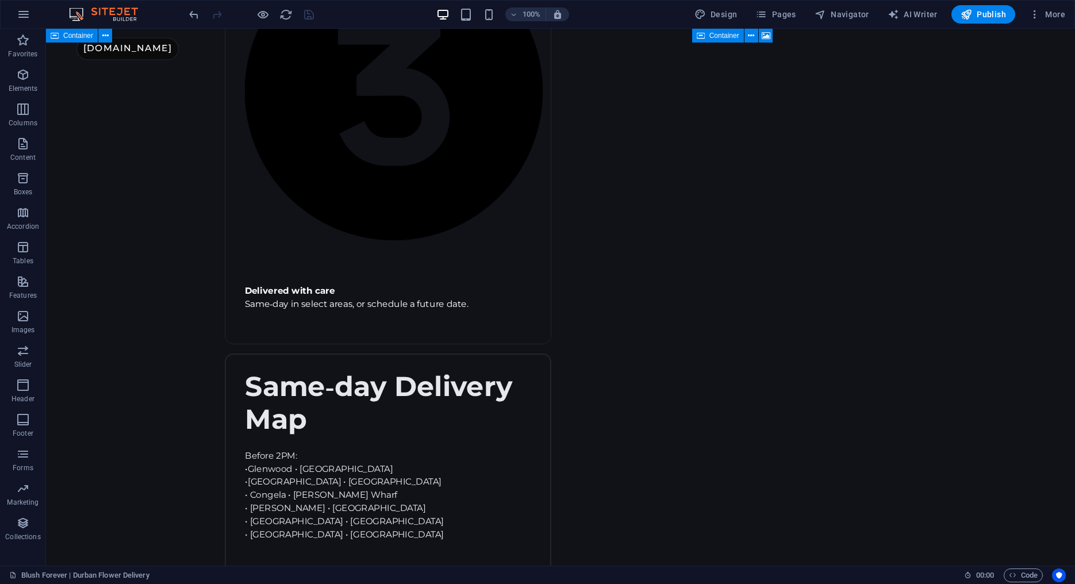
scroll to position [1996, 0]
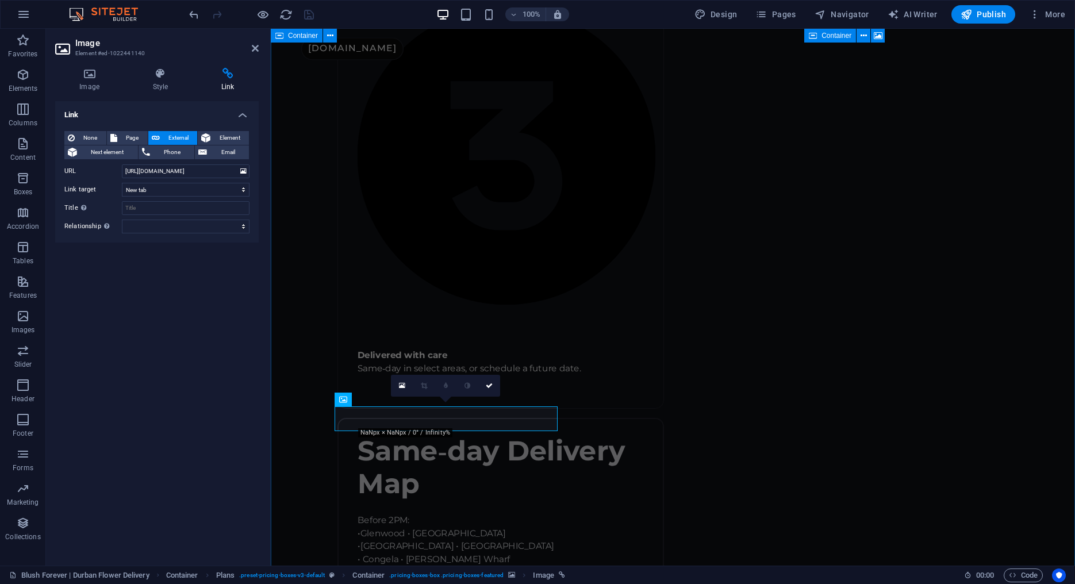
scroll to position [1930, 0]
